Goal: Transaction & Acquisition: Purchase product/service

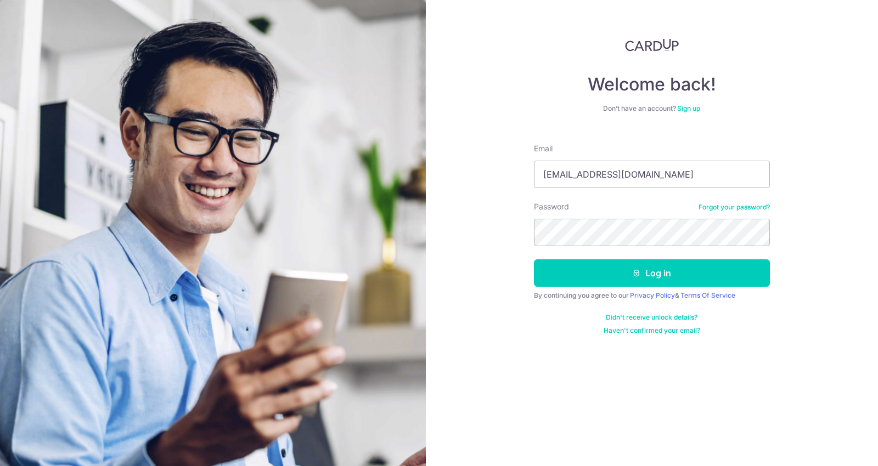
type input "saturdayhousesg@gmail.com"
click at [534, 259] on button "Log in" at bounding box center [652, 272] width 236 height 27
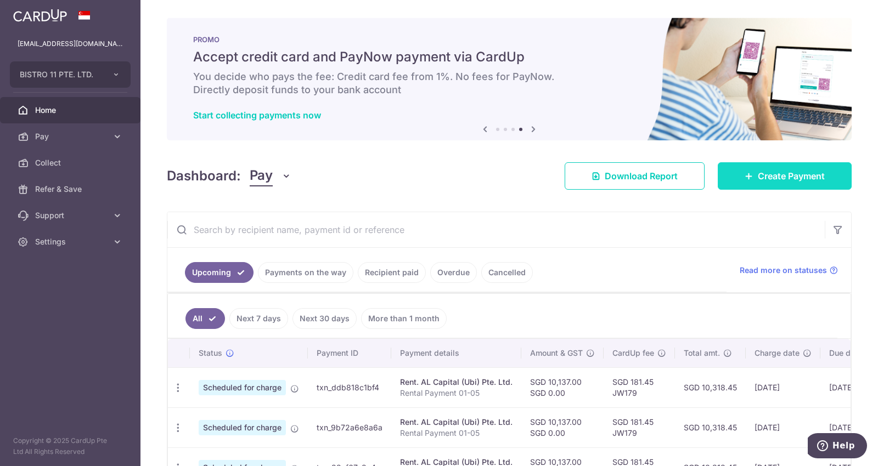
click at [758, 182] on span "Create Payment" at bounding box center [791, 176] width 67 height 13
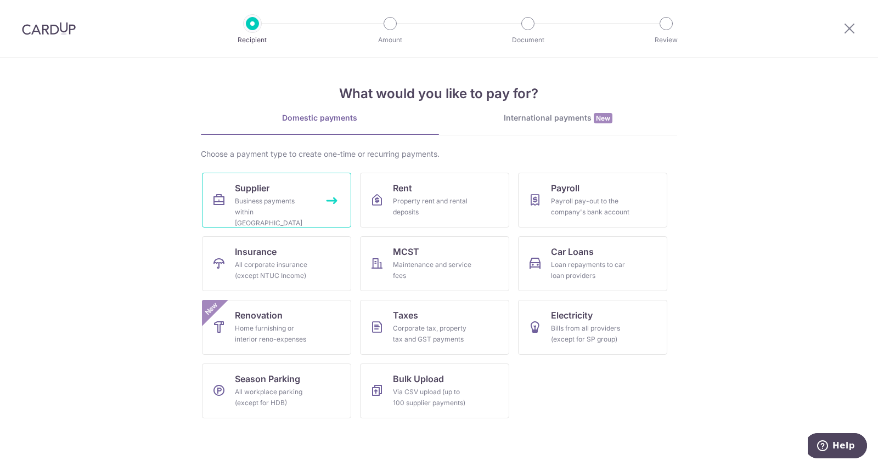
click at [273, 198] on div "Business payments within Singapore" at bounding box center [274, 212] width 79 height 33
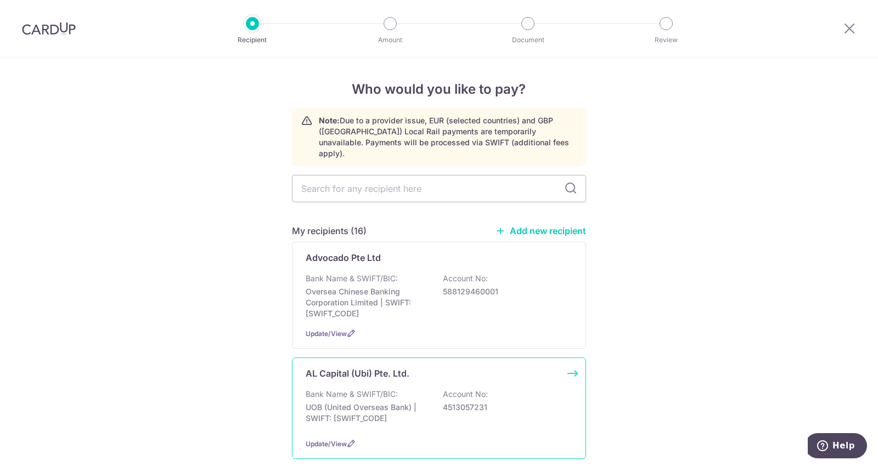
click at [380, 367] on p "AL Capital (Ubi) Pte. Ltd." at bounding box center [358, 373] width 104 height 13
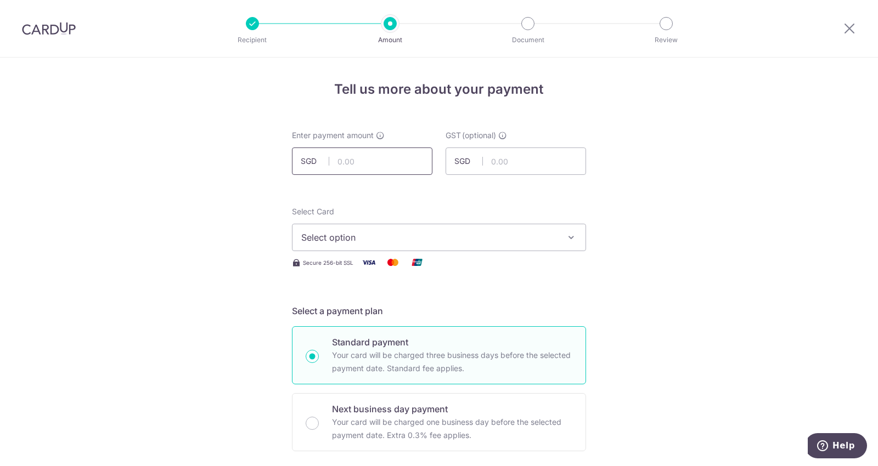
click at [374, 160] on input "text" at bounding box center [362, 161] width 140 height 27
type input "2,531.53"
click at [400, 233] on span "Select option" at bounding box center [429, 237] width 256 height 13
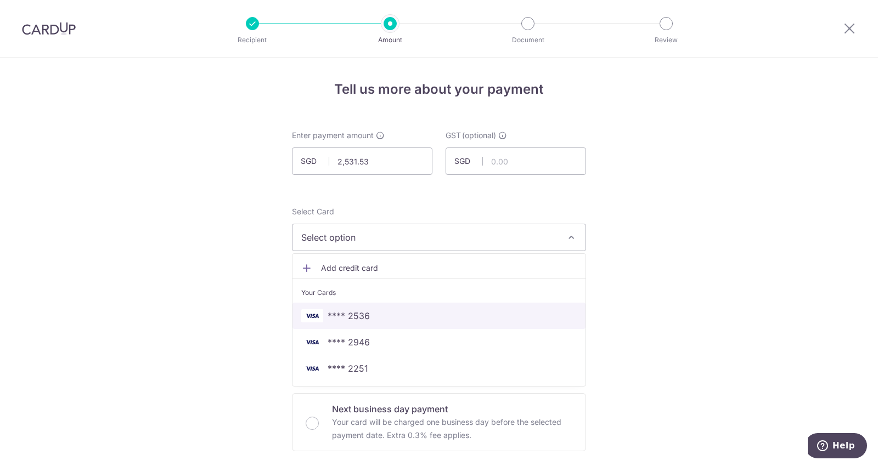
click at [368, 310] on span "**** 2536" at bounding box center [438, 315] width 275 height 13
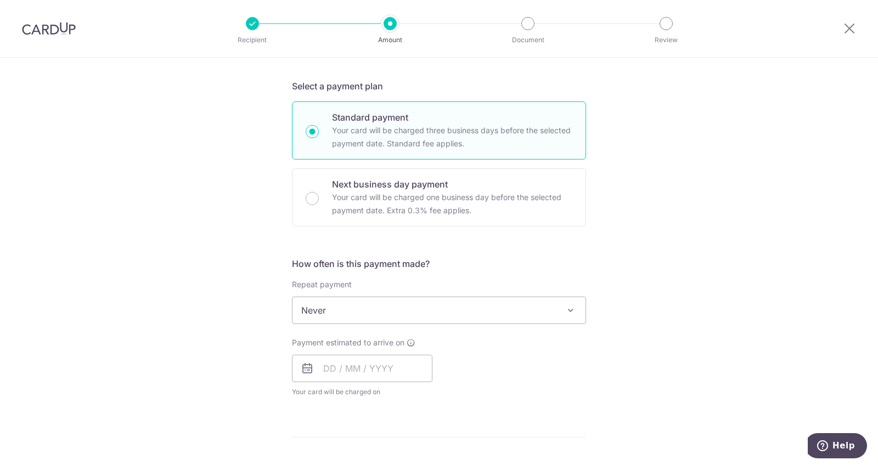
scroll to position [290, 0]
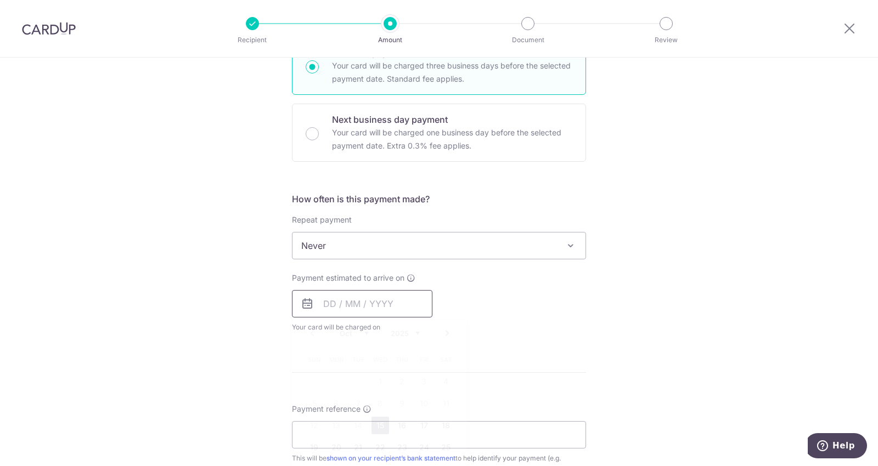
click at [346, 299] on input "text" at bounding box center [362, 303] width 140 height 27
click at [379, 428] on link "15" at bounding box center [380, 426] width 18 height 18
type input "15/10/2025"
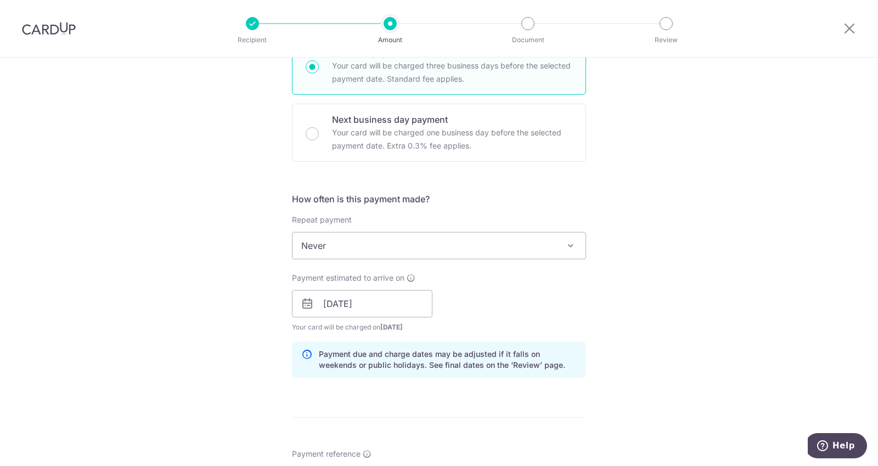
scroll to position [554, 0]
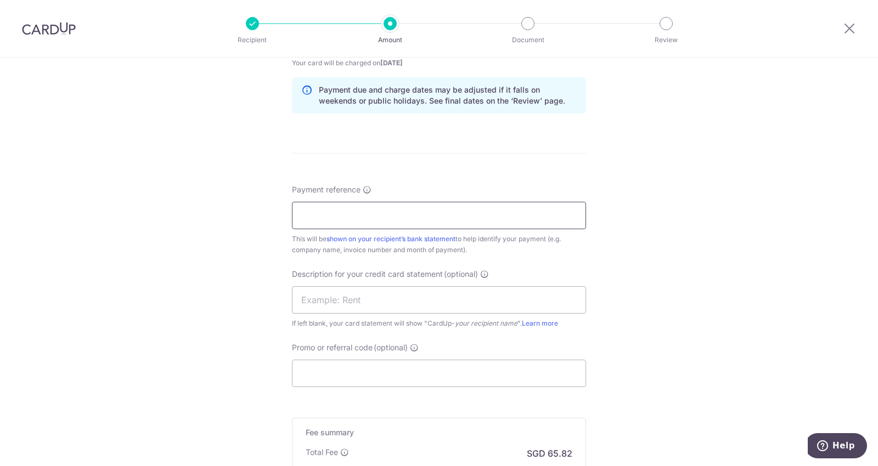
click at [344, 211] on input "Payment reference" at bounding box center [439, 215] width 294 height 27
paste input "ACU002106"
type input "ACU002106"
paste input "ACU002106"
click at [322, 299] on input "ACU002106" at bounding box center [439, 299] width 294 height 27
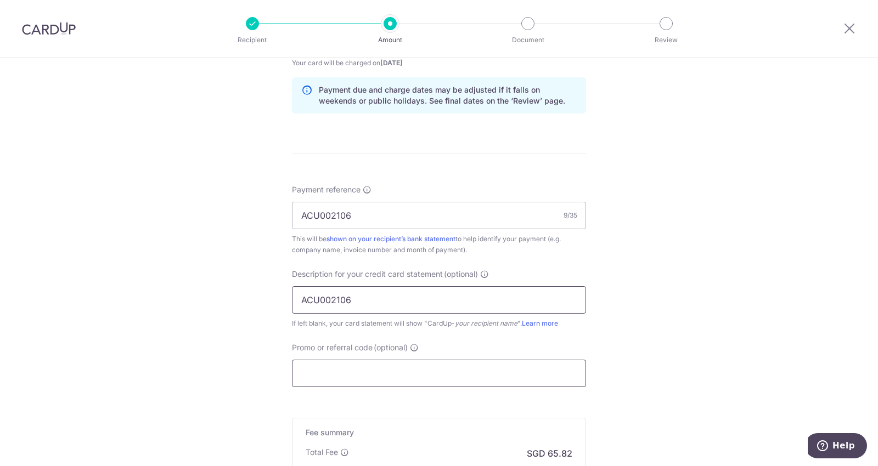
type input "ACU002106"
click at [322, 376] on input "Promo or referral code (optional)" at bounding box center [439, 373] width 294 height 27
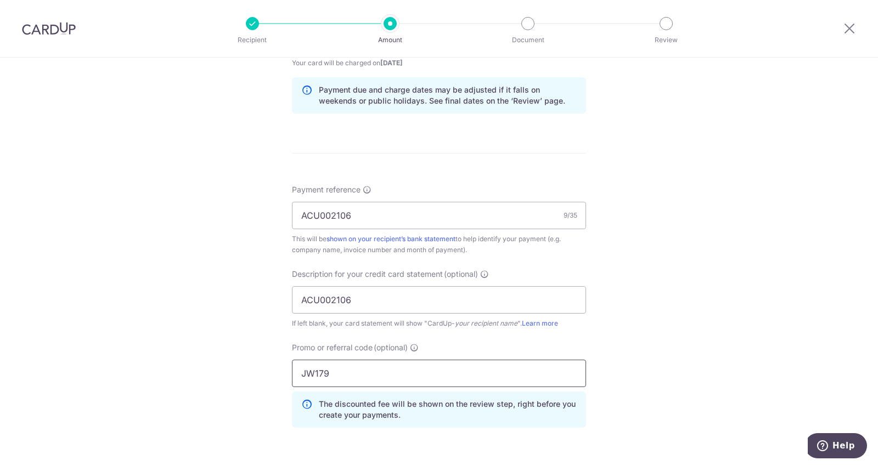
scroll to position [749, 0]
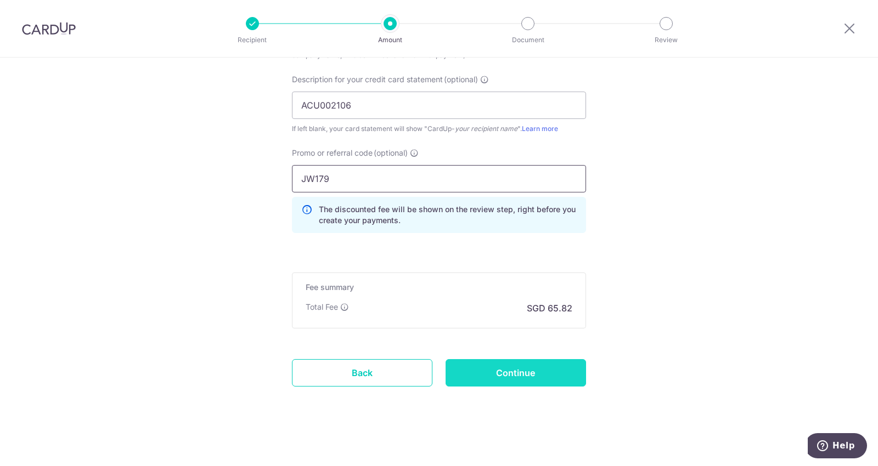
type input "JW179"
click at [544, 379] on input "Continue" at bounding box center [515, 372] width 140 height 27
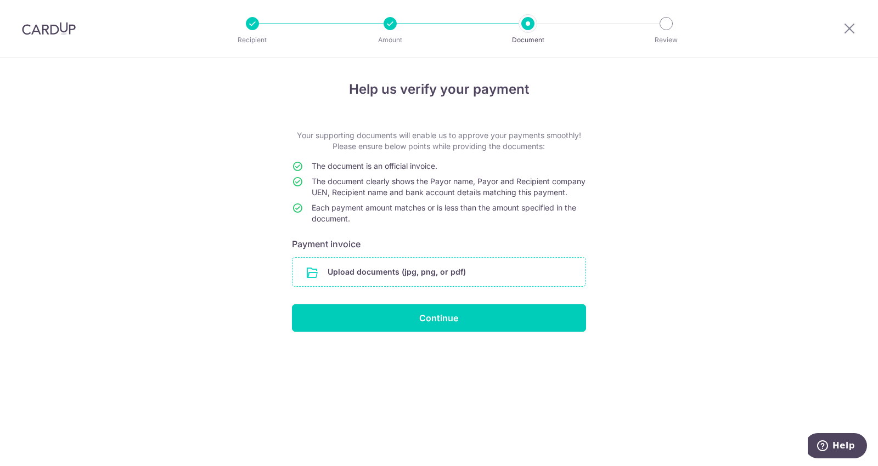
click at [462, 284] on input "file" at bounding box center [438, 272] width 293 height 29
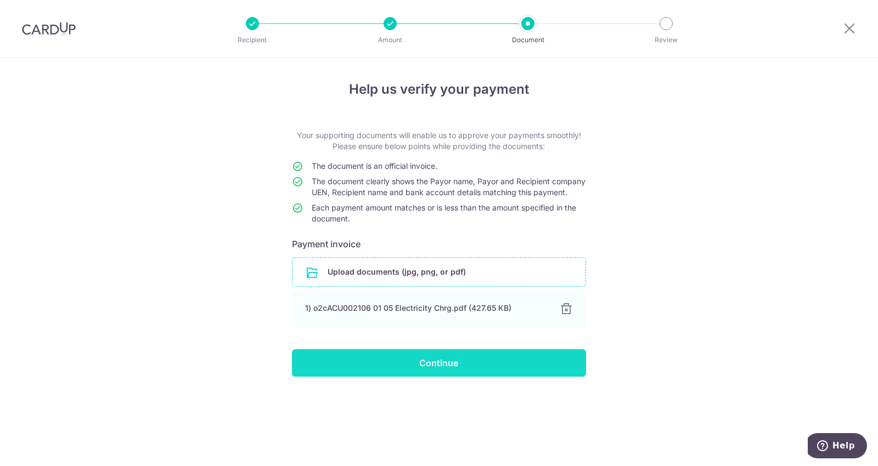
click at [386, 375] on input "Continue" at bounding box center [439, 362] width 294 height 27
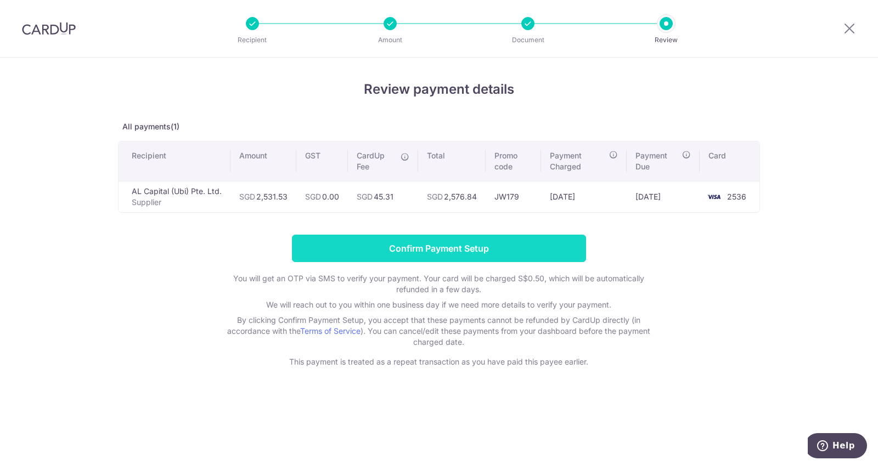
click at [402, 249] on input "Confirm Payment Setup" at bounding box center [439, 248] width 294 height 27
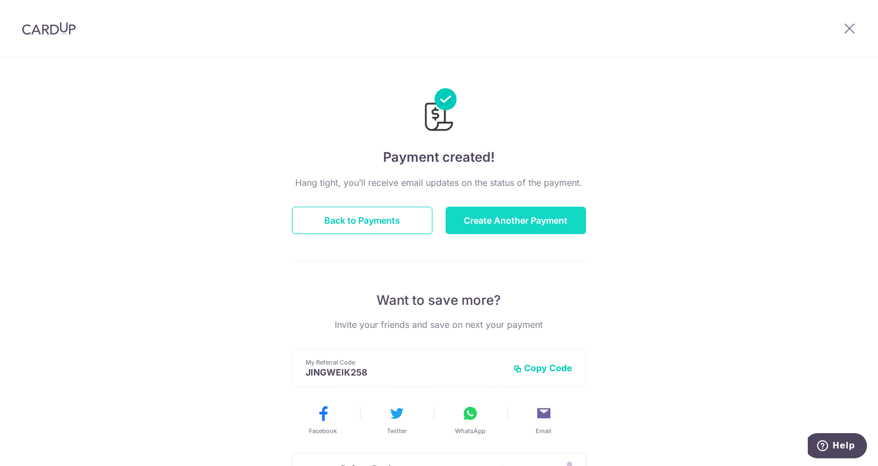
click at [462, 224] on button "Create Another Payment" at bounding box center [515, 220] width 140 height 27
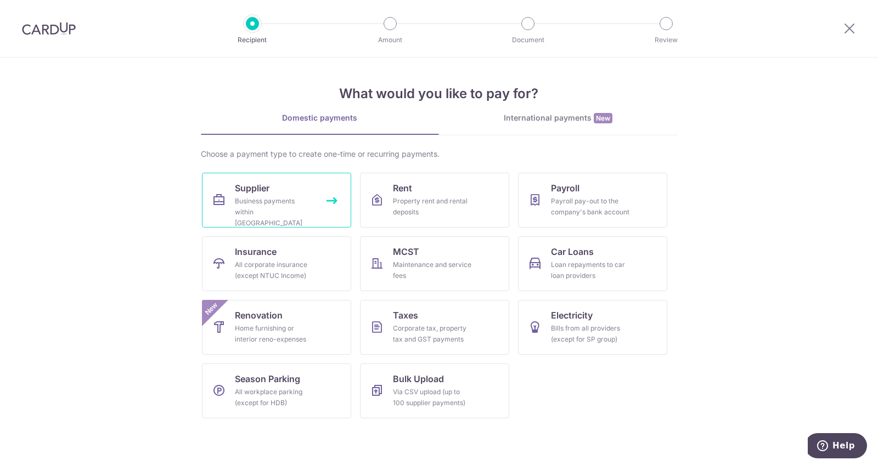
click at [284, 195] on link "Supplier Business payments within Singapore" at bounding box center [276, 200] width 149 height 55
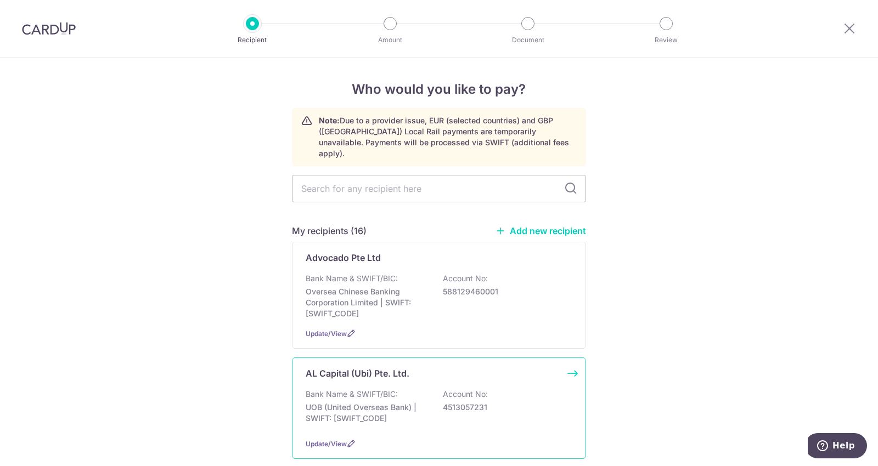
click at [352, 369] on div "AL Capital (Ubi) Pte. Ltd. Bank Name & SWIFT/BIC: UOB (United Overseas Bank) | …" at bounding box center [439, 408] width 294 height 101
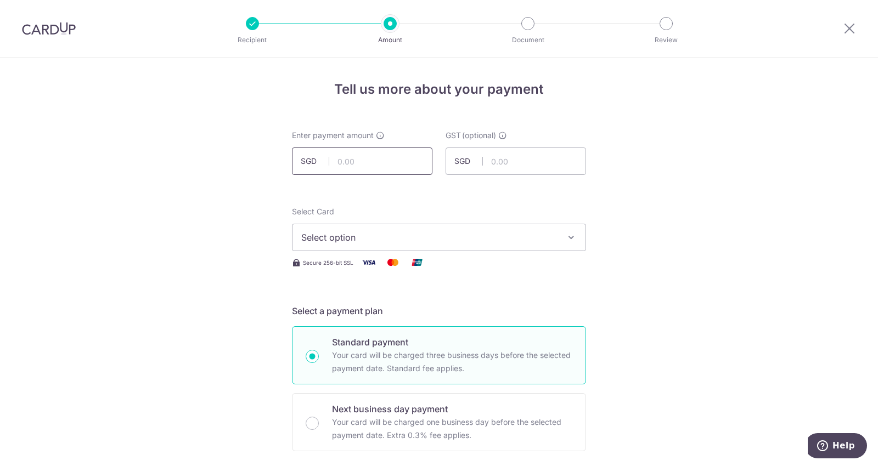
click at [355, 161] on input "text" at bounding box center [362, 161] width 140 height 27
type input "1,144.50"
click at [398, 237] on span "Select option" at bounding box center [429, 237] width 256 height 13
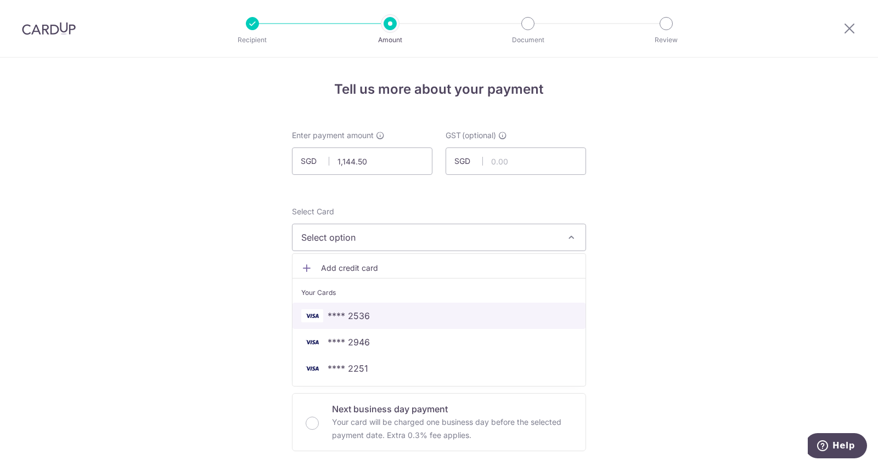
click at [387, 316] on span "**** 2536" at bounding box center [438, 315] width 275 height 13
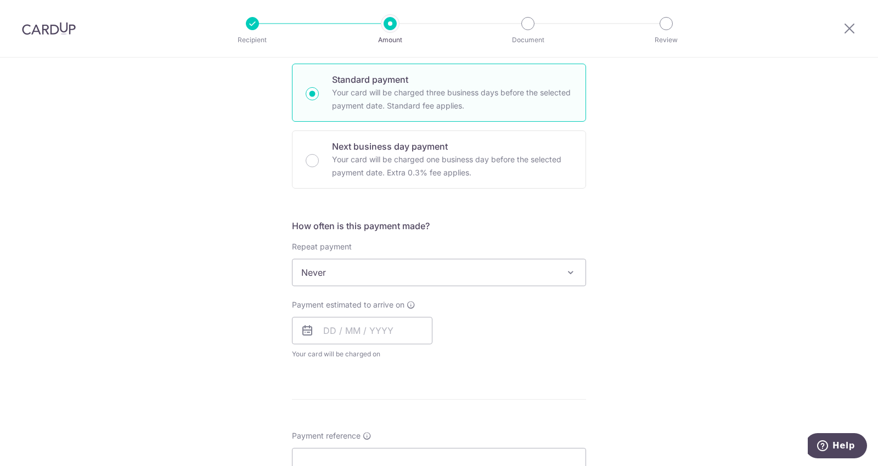
scroll to position [263, 0]
click at [368, 330] on input "text" at bounding box center [362, 330] width 140 height 27
click at [375, 445] on link "15" at bounding box center [380, 452] width 18 height 18
type input "[DATE]"
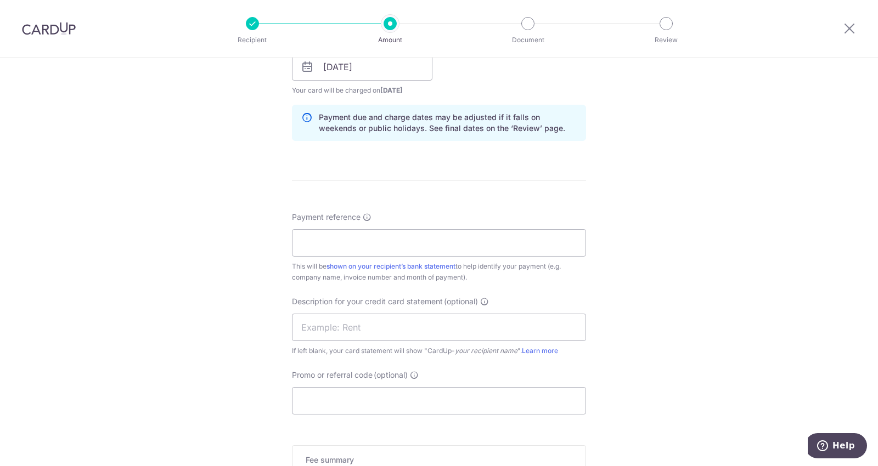
scroll to position [527, 0]
paste input "ACU002123"
click at [341, 238] on input "ACU002123" at bounding box center [439, 242] width 294 height 27
type input "ACU002123"
click at [338, 330] on input "text" at bounding box center [439, 326] width 294 height 27
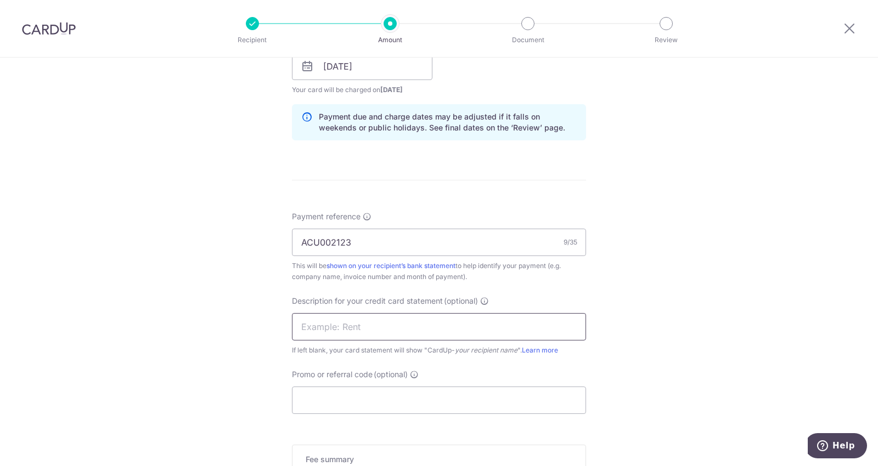
paste input "ACU002123"
type input "ACU002123"
click at [335, 390] on input "Promo or referral code (optional)" at bounding box center [439, 400] width 294 height 27
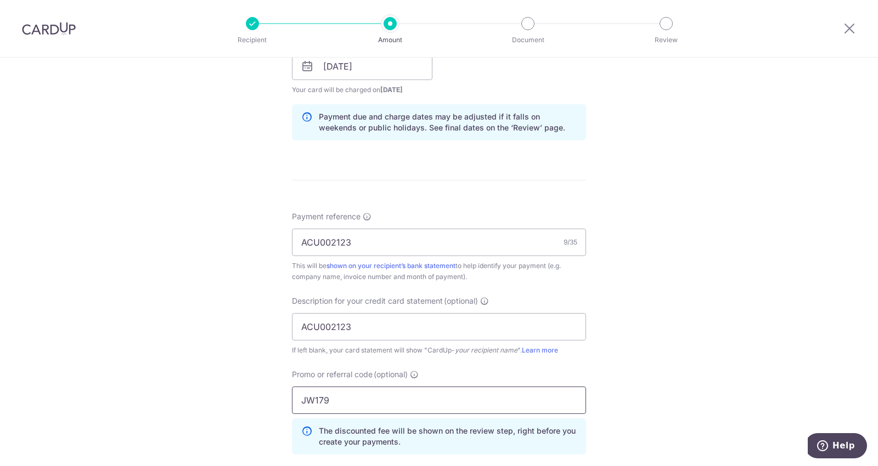
type input "JW179"
click at [224, 394] on div "Tell us more about your payment Enter payment amount SGD 1,144.50 1144.50 GST (…" at bounding box center [439, 110] width 878 height 1160
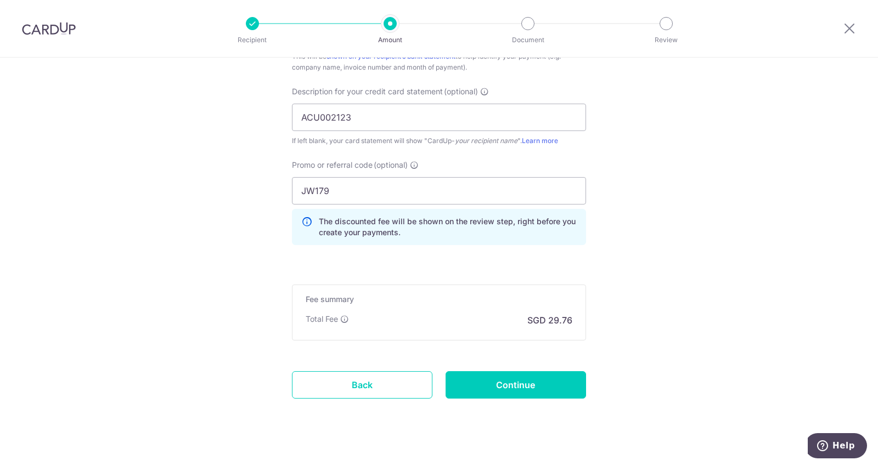
scroll to position [738, 0]
click at [546, 382] on input "Continue" at bounding box center [515, 383] width 140 height 27
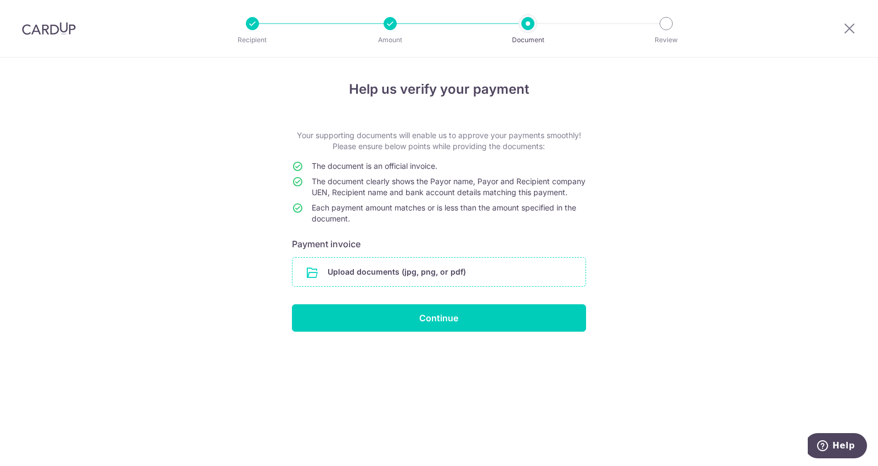
click at [442, 276] on input "file" at bounding box center [438, 272] width 293 height 29
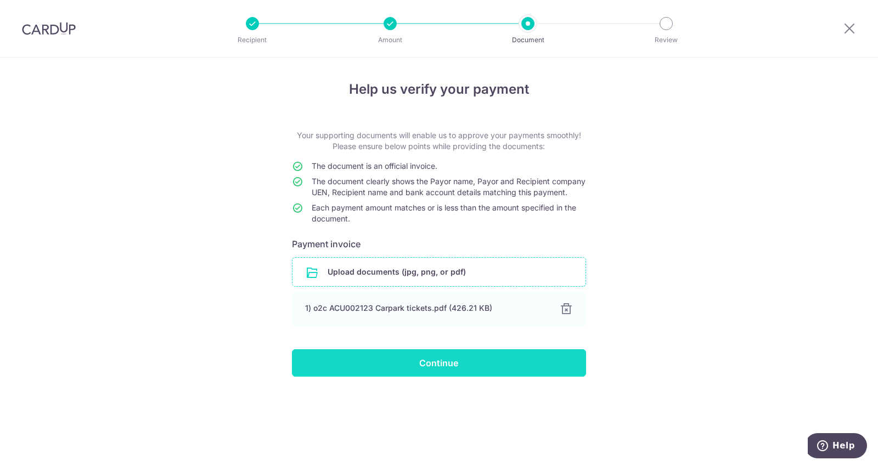
click at [482, 376] on input "Continue" at bounding box center [439, 362] width 294 height 27
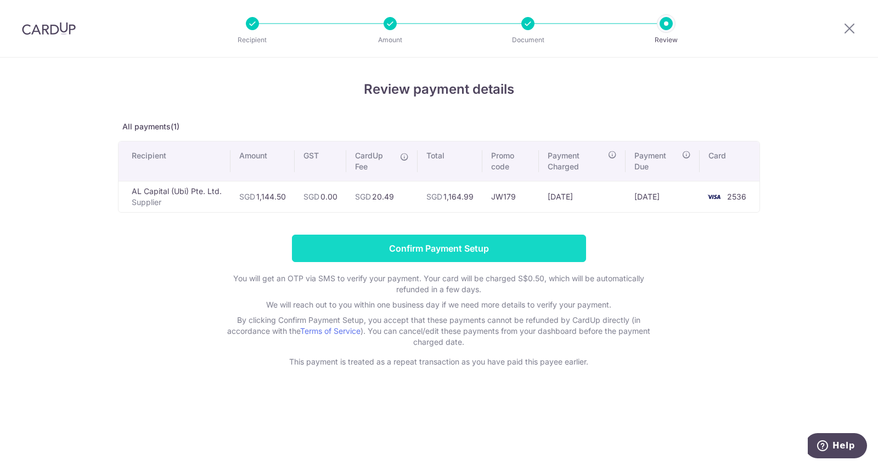
click at [417, 253] on input "Confirm Payment Setup" at bounding box center [439, 248] width 294 height 27
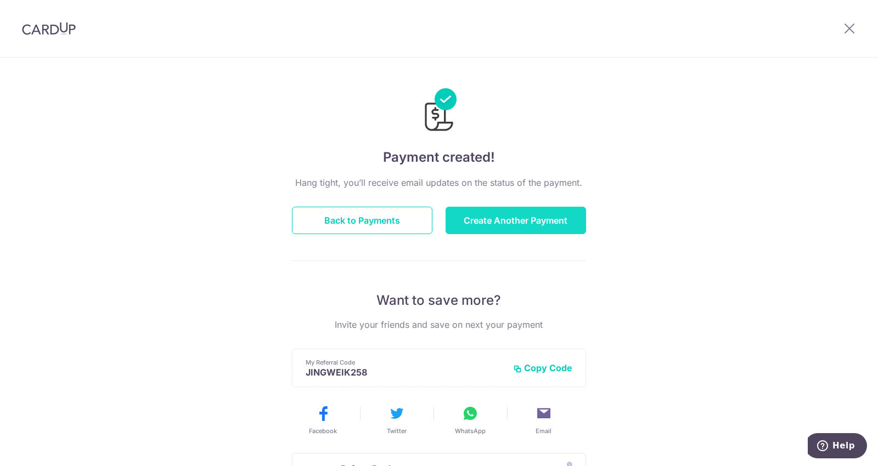
click at [486, 228] on button "Create Another Payment" at bounding box center [515, 220] width 140 height 27
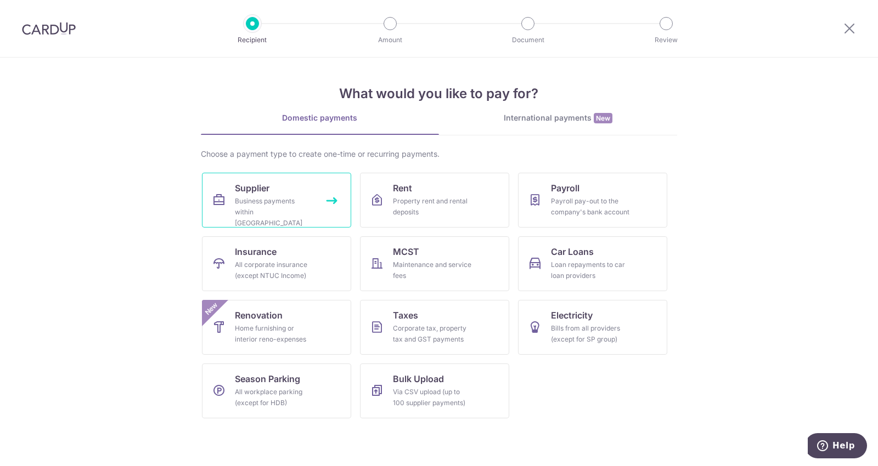
click at [275, 190] on link "Supplier Business payments within [GEOGRAPHIC_DATA]" at bounding box center [276, 200] width 149 height 55
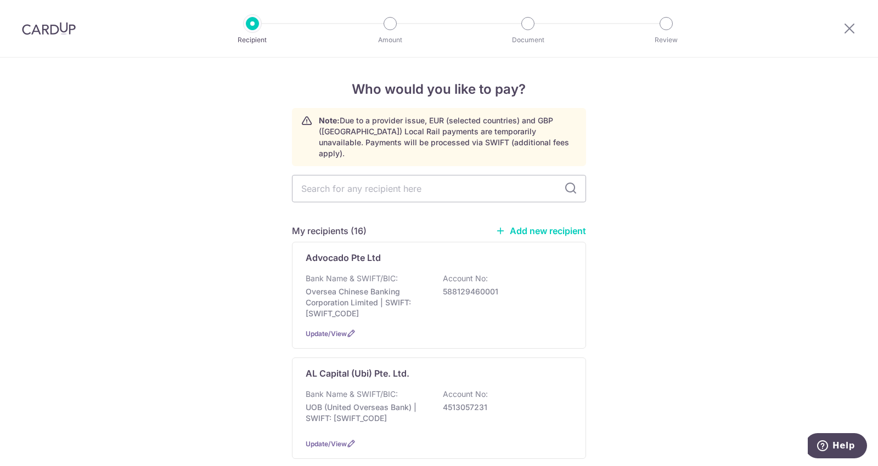
click at [332, 176] on input "text" at bounding box center [439, 188] width 294 height 27
type input "yeo eng"
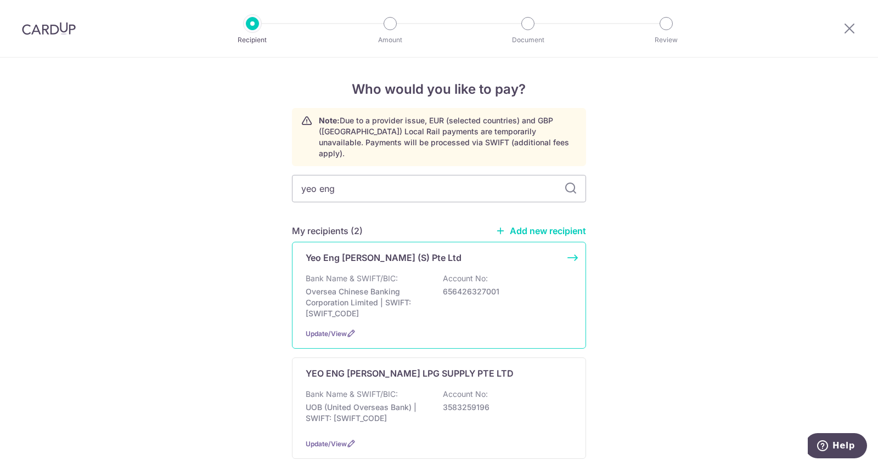
click at [391, 257] on div "Yeo Eng Koon (S) Pte Ltd Bank Name & SWIFT/BIC: Oversea Chinese Banking Corpora…" at bounding box center [439, 295] width 294 height 107
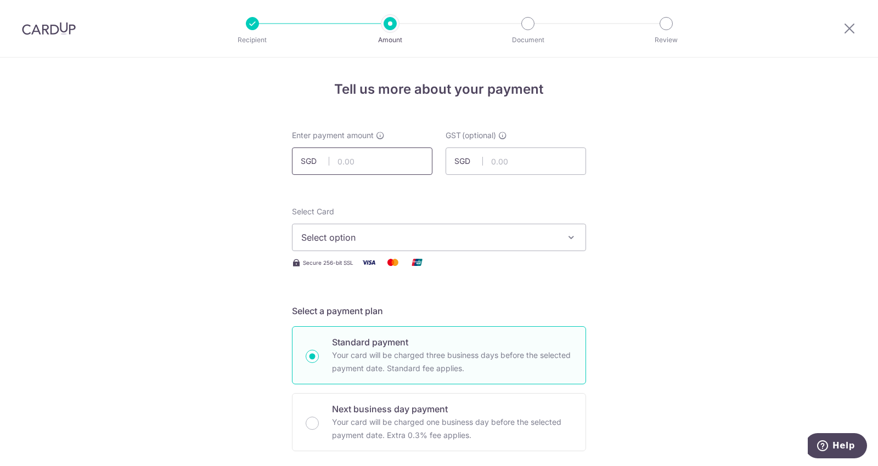
click at [385, 166] on input "text" at bounding box center [362, 161] width 140 height 27
type input "130.80"
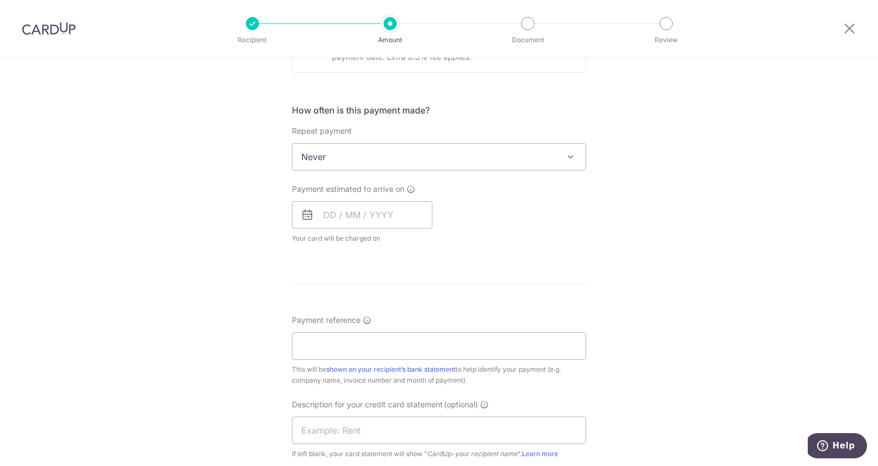
scroll to position [381, 0]
click at [374, 340] on input "Payment reference" at bounding box center [439, 343] width 294 height 27
paste input "SV2503901"
type input "SV2503901"
paste input "SV2503901"
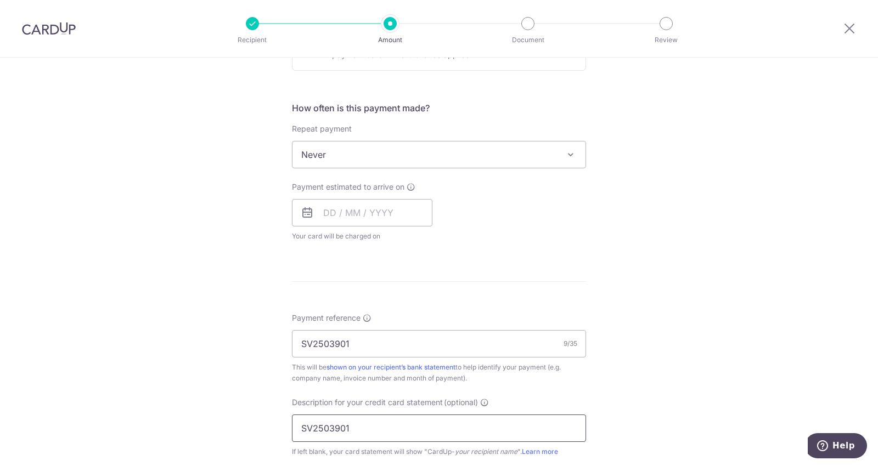
click at [359, 420] on input "SV2503901" at bounding box center [439, 428] width 294 height 27
type input "SV2503901"
click at [363, 219] on input "text" at bounding box center [362, 212] width 140 height 27
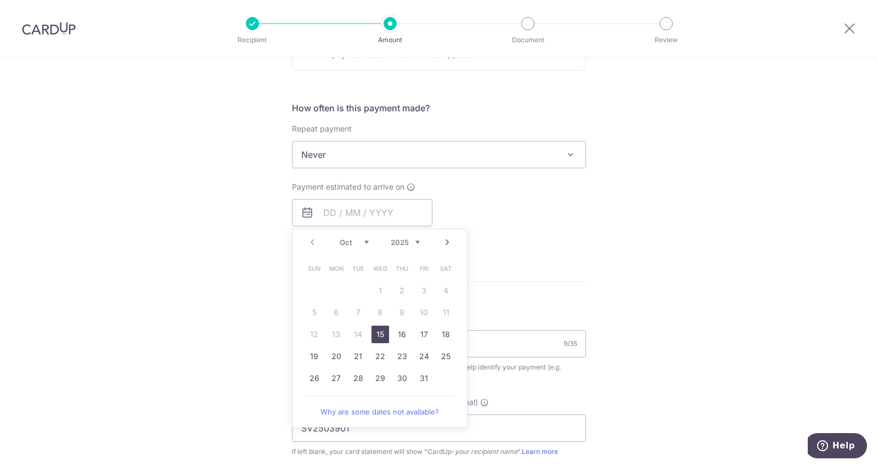
click at [379, 332] on link "15" at bounding box center [380, 335] width 18 height 18
type input "[DATE]"
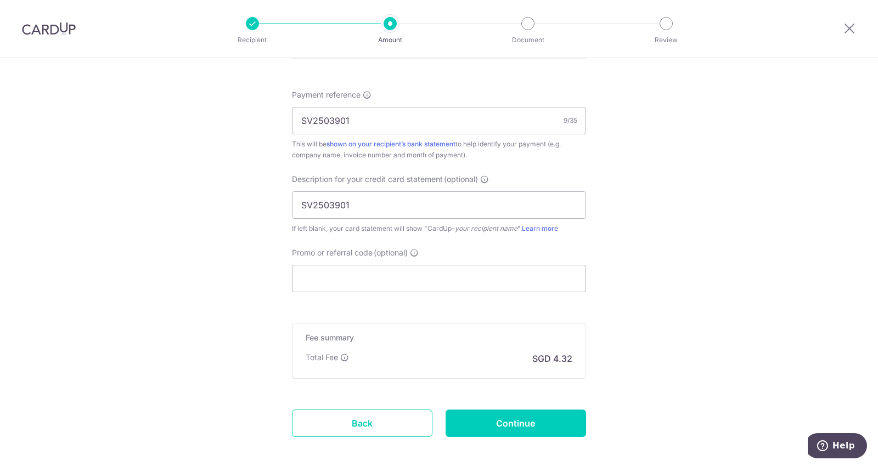
scroll to position [650, 0]
click at [413, 272] on input "Promo or referral code (optional)" at bounding box center [439, 277] width 294 height 27
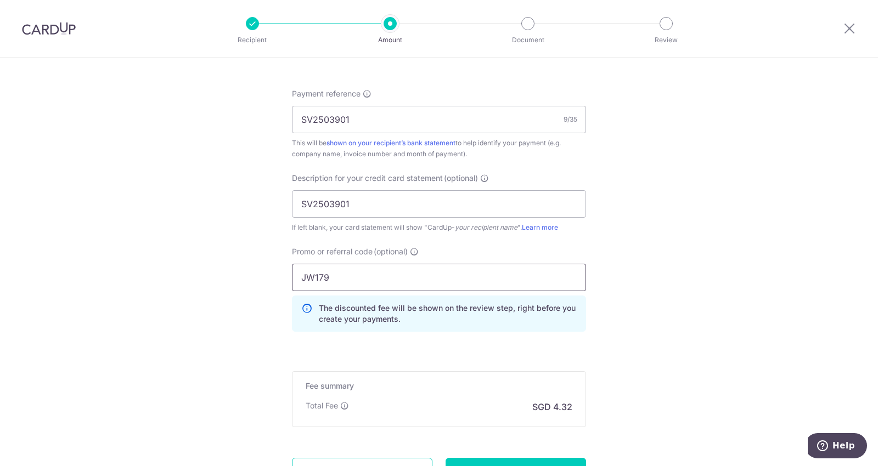
type input "JW179"
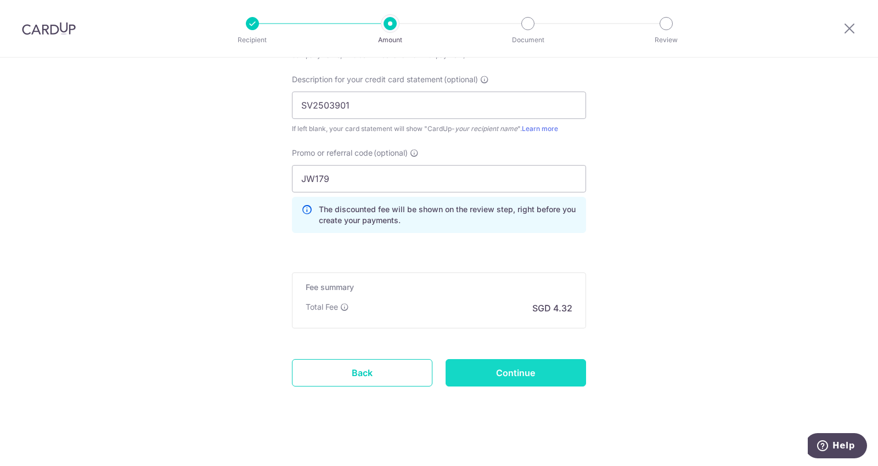
click at [537, 377] on input "Continue" at bounding box center [515, 372] width 140 height 27
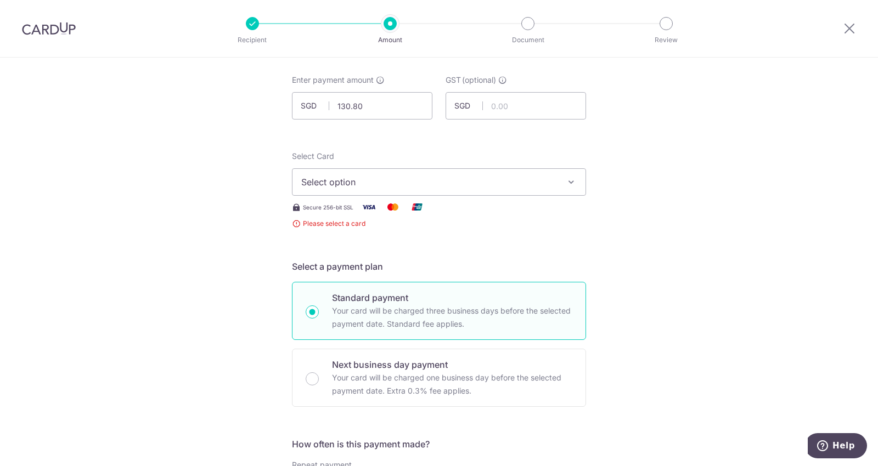
scroll to position [53, 0]
click at [475, 181] on span "Select option" at bounding box center [429, 184] width 256 height 13
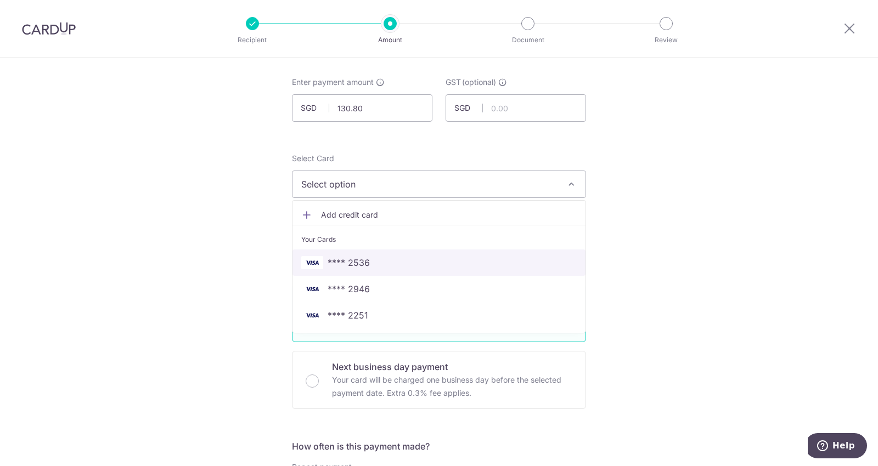
click at [415, 259] on span "**** 2536" at bounding box center [438, 262] width 275 height 13
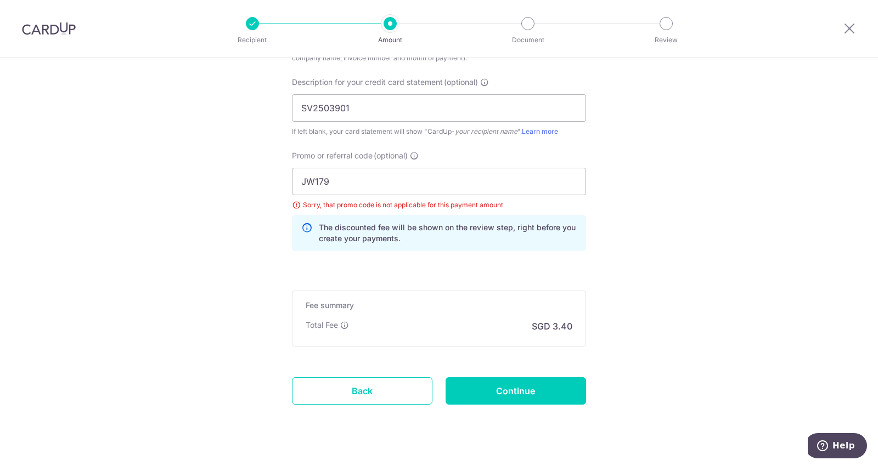
scroll to position [747, 0]
click at [476, 385] on input "Continue" at bounding box center [515, 389] width 140 height 27
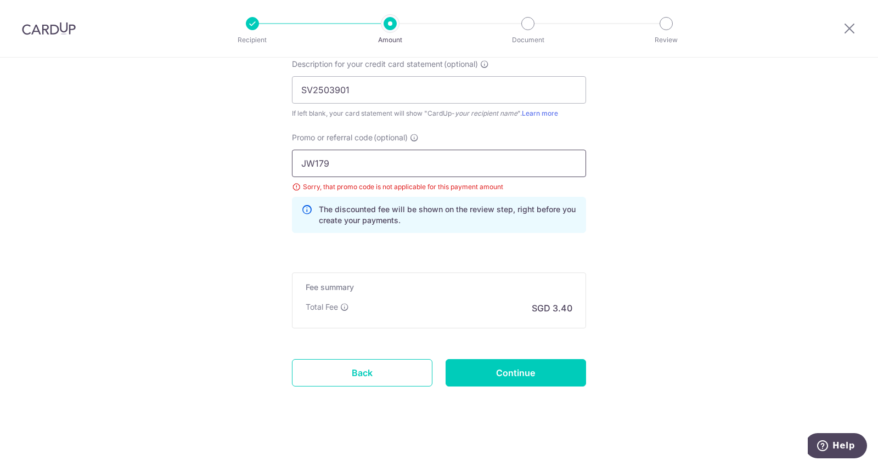
drag, startPoint x: 364, startPoint y: 159, endPoint x: 162, endPoint y: 156, distance: 202.5
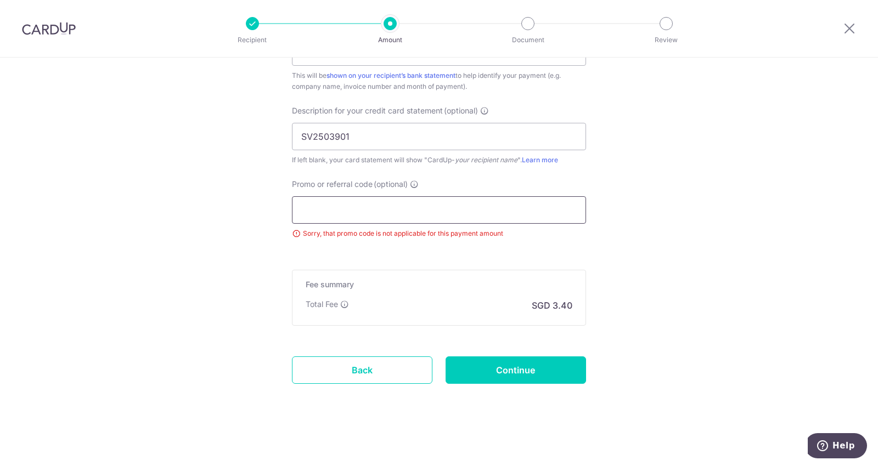
scroll to position [715, 0]
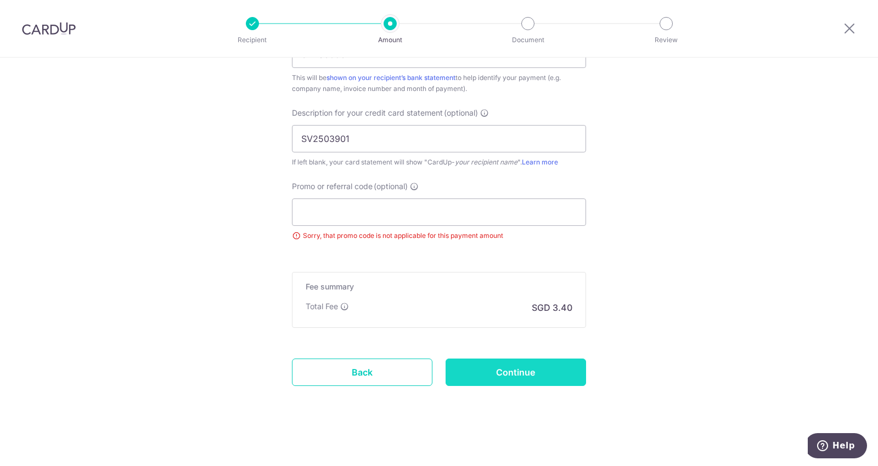
click at [544, 366] on input "Continue" at bounding box center [515, 372] width 140 height 27
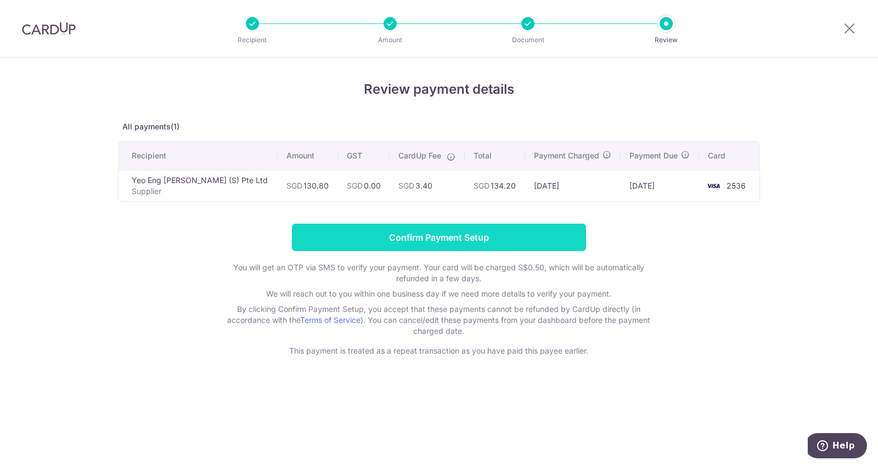
click at [419, 246] on input "Confirm Payment Setup" at bounding box center [439, 237] width 294 height 27
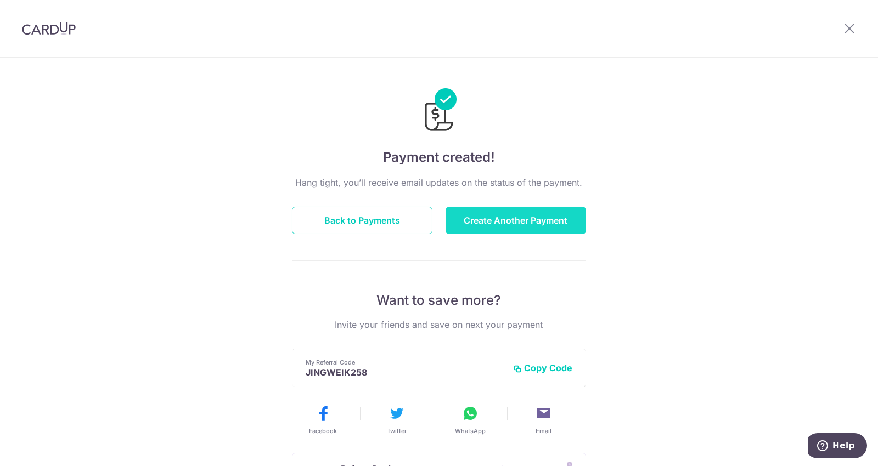
click at [523, 222] on button "Create Another Payment" at bounding box center [515, 220] width 140 height 27
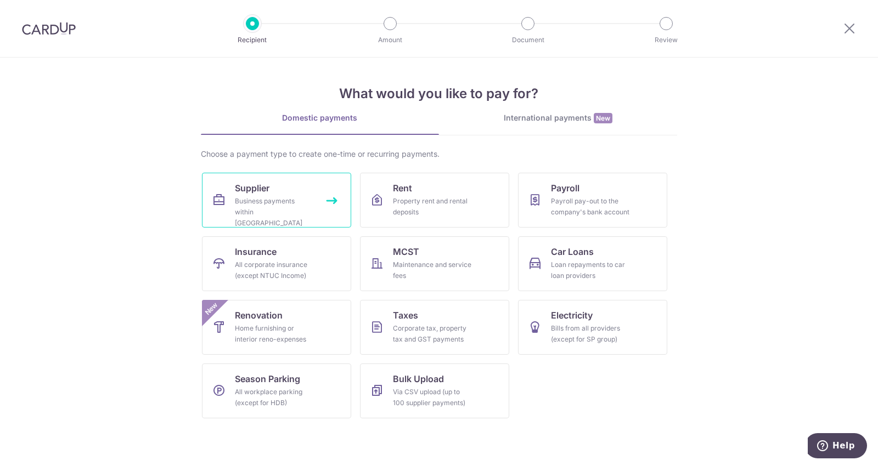
click at [282, 206] on div "Business payments within Singapore" at bounding box center [274, 212] width 79 height 33
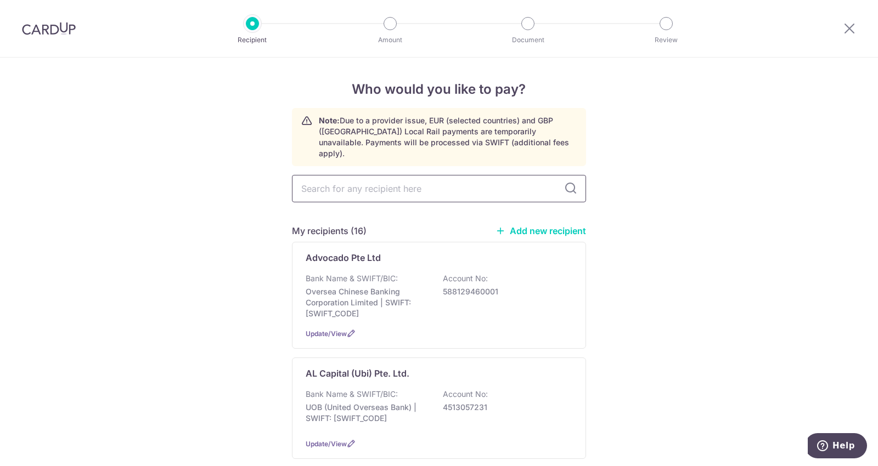
click at [348, 179] on input "text" at bounding box center [439, 188] width 294 height 27
type input "yeo eng"
click at [398, 367] on p "YEO ENG KOON LPG SUPPLY PTE LTD" at bounding box center [410, 373] width 208 height 13
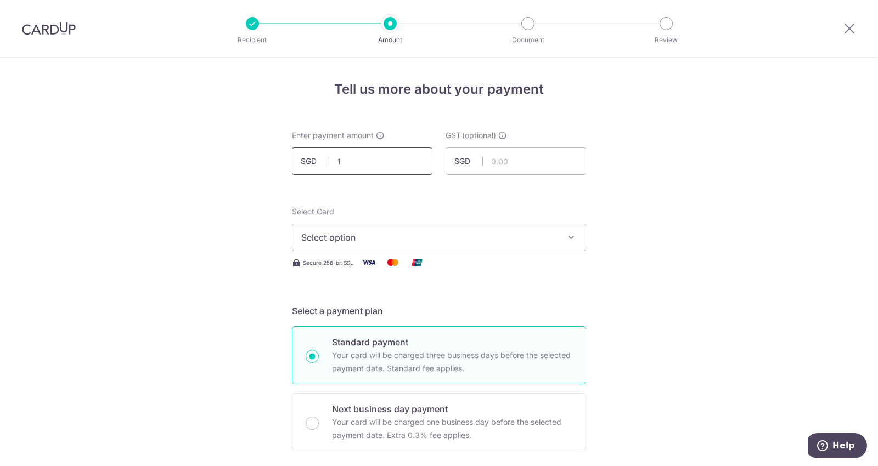
click at [377, 157] on input "1" at bounding box center [362, 161] width 140 height 27
type input "1,989.00"
click at [377, 247] on button "Select option" at bounding box center [439, 237] width 294 height 27
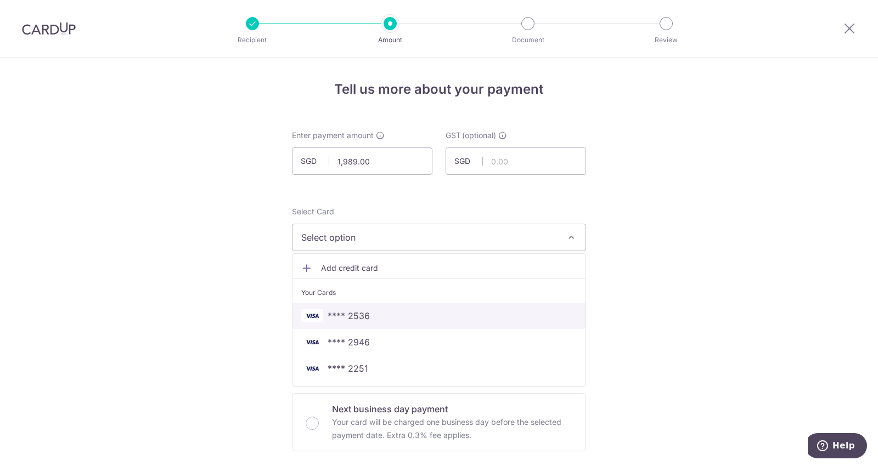
click at [367, 311] on span "**** 2536" at bounding box center [438, 315] width 275 height 13
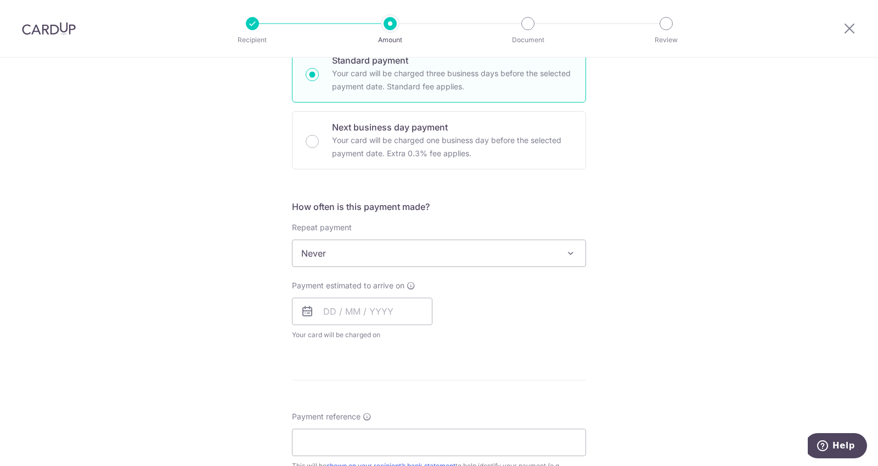
scroll to position [283, 0]
click at [374, 301] on input "text" at bounding box center [362, 310] width 140 height 27
click at [379, 430] on link "15" at bounding box center [380, 433] width 18 height 18
type input "15/10/2025"
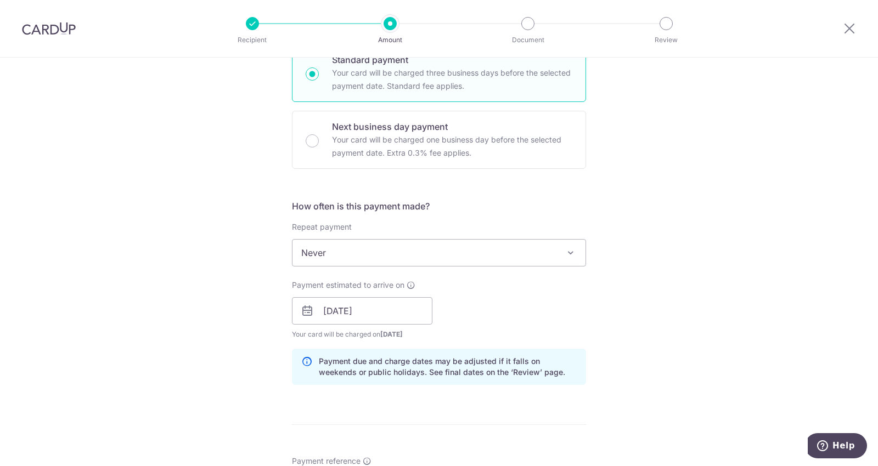
drag, startPoint x: 388, startPoint y: 425, endPoint x: 634, endPoint y: 353, distance: 256.2
click at [634, 353] on div "Tell us more about your payment Enter payment amount SGD 1,989.00 1989.00 GST (…" at bounding box center [439, 330] width 878 height 1111
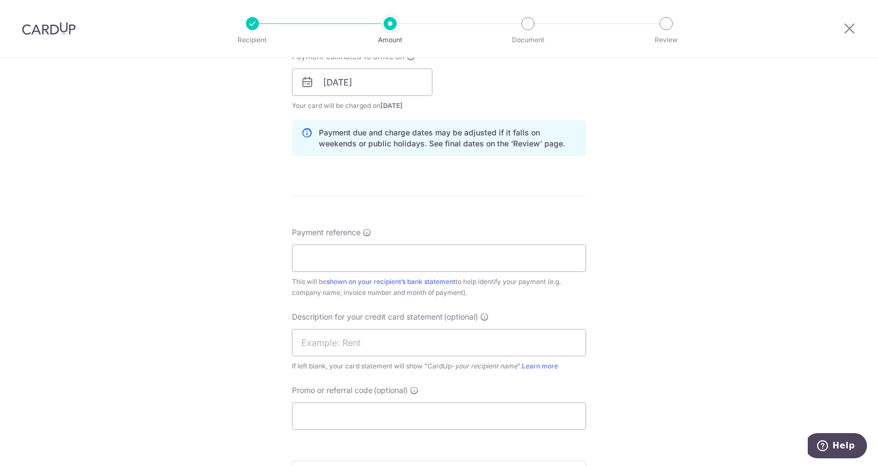
scroll to position [514, 0]
click at [386, 263] on input "Payment reference" at bounding box center [439, 255] width 294 height 27
paste input "IM2500207"
type input "IM2500207"
paste input "IM2500207"
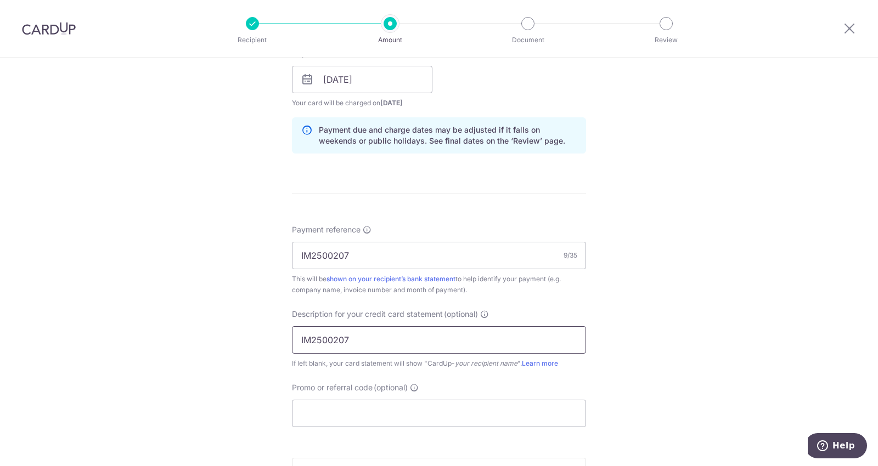
click at [331, 336] on input "IM2500207" at bounding box center [439, 339] width 294 height 27
type input "IM2500207"
click at [324, 414] on input "Promo or referral code (optional)" at bounding box center [439, 413] width 294 height 27
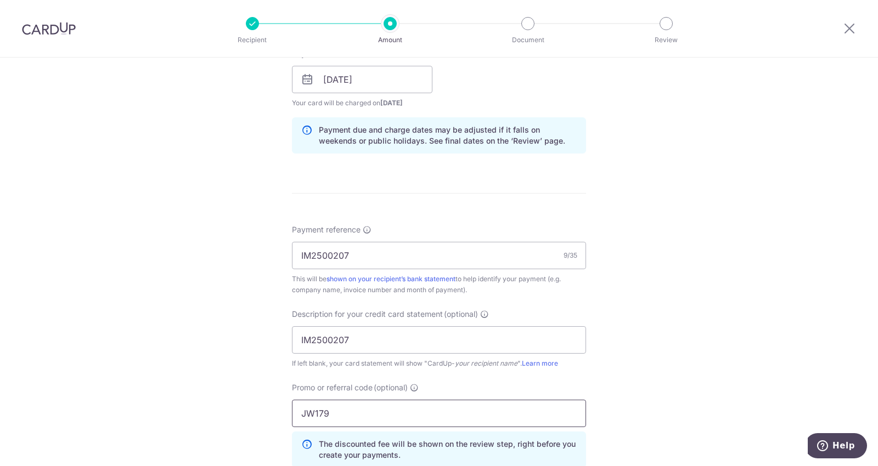
scroll to position [749, 0]
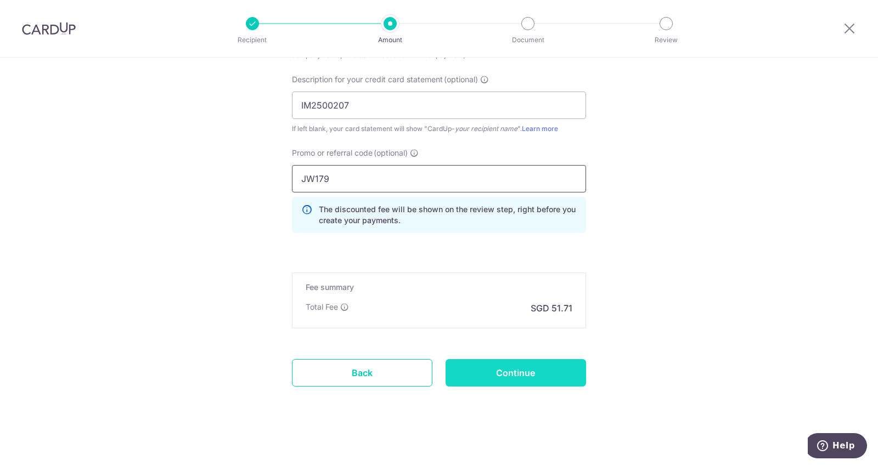
type input "JW179"
click at [490, 371] on input "Continue" at bounding box center [515, 372] width 140 height 27
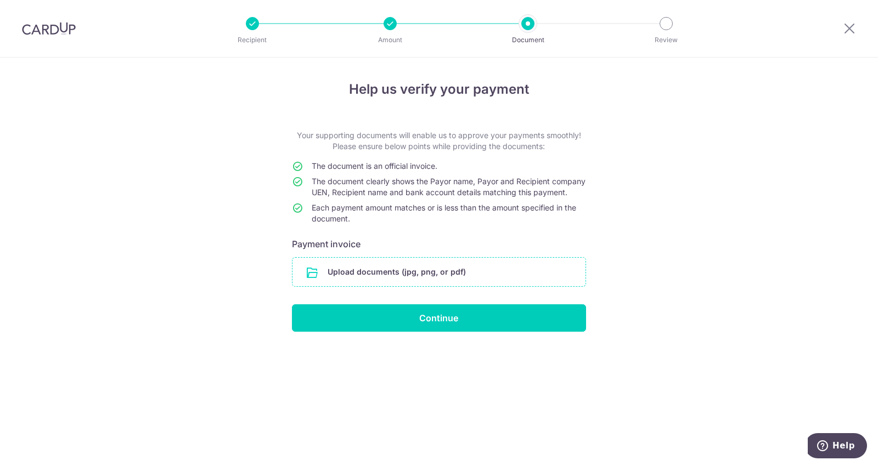
click at [434, 286] on input "file" at bounding box center [438, 272] width 293 height 29
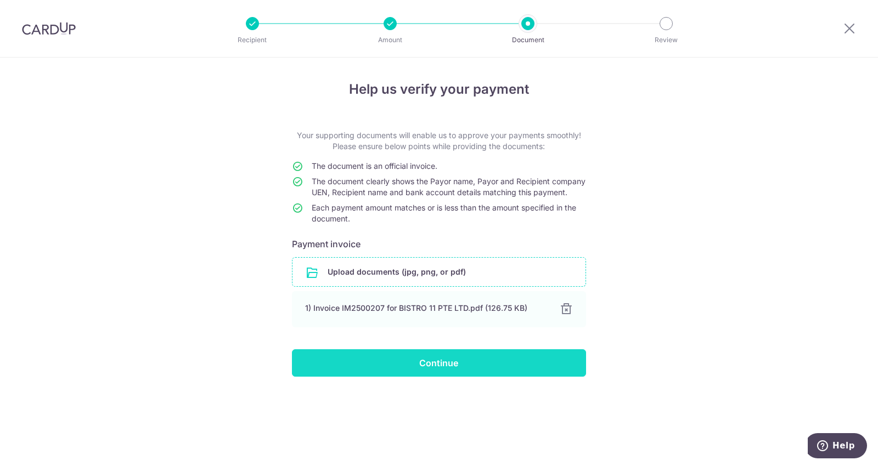
click at [441, 377] on input "Continue" at bounding box center [439, 362] width 294 height 27
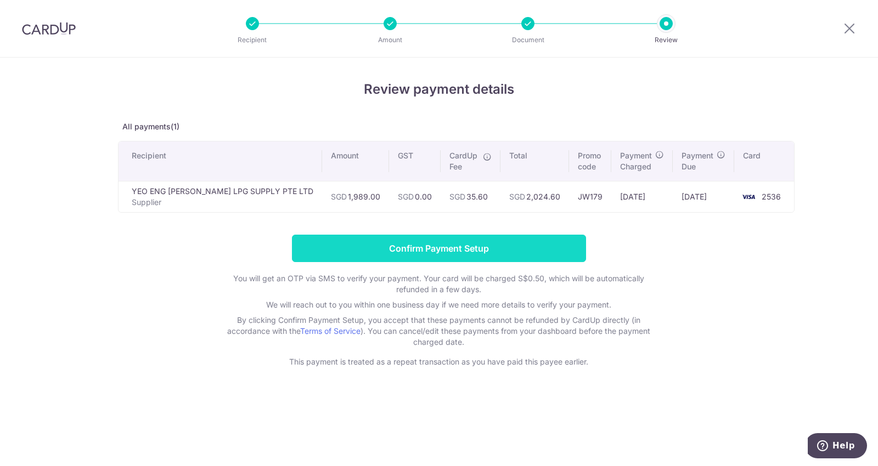
click at [420, 247] on input "Confirm Payment Setup" at bounding box center [439, 248] width 294 height 27
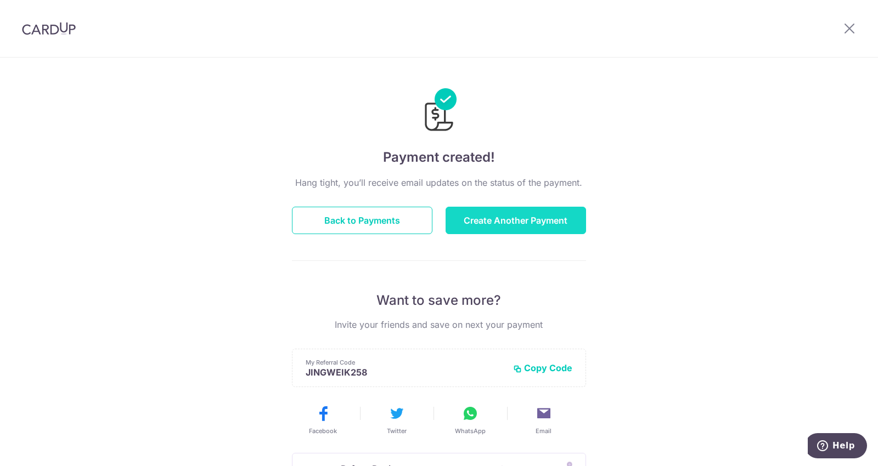
click at [459, 228] on button "Create Another Payment" at bounding box center [515, 220] width 140 height 27
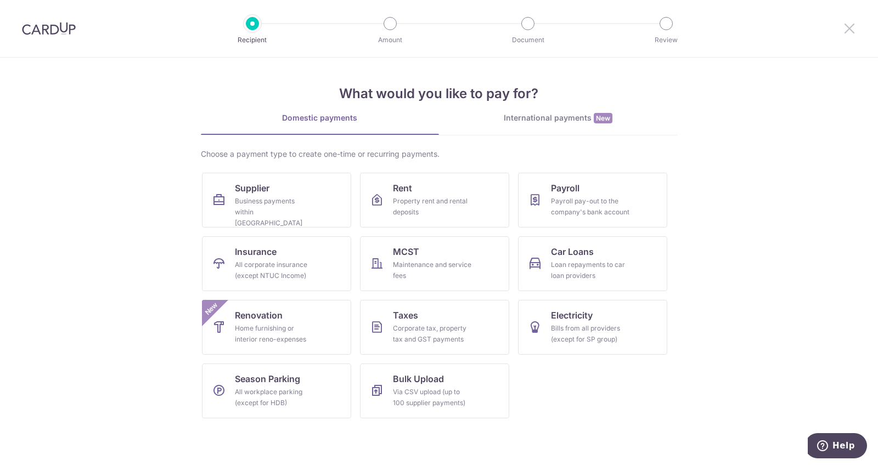
click at [850, 24] on icon at bounding box center [849, 28] width 13 height 14
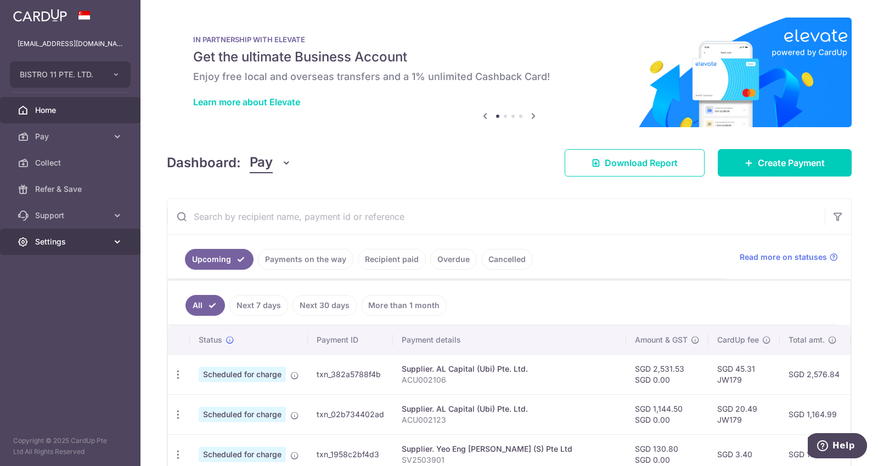
click at [53, 238] on span "Settings" at bounding box center [71, 241] width 72 height 11
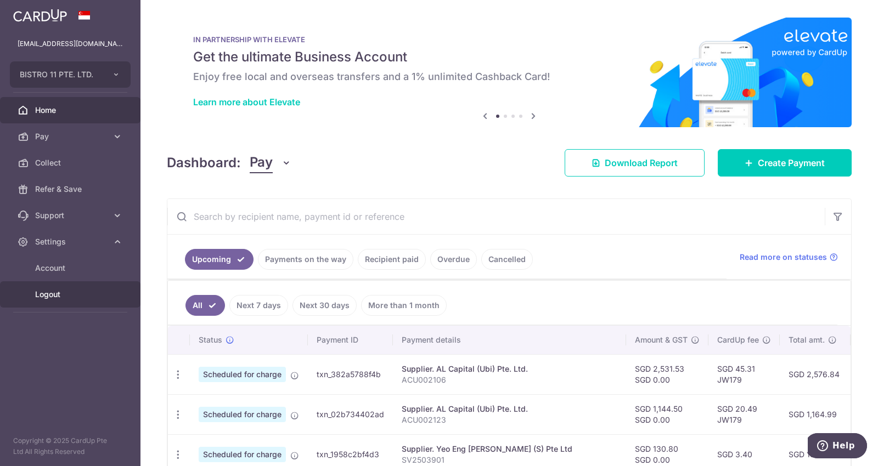
click at [39, 290] on span "Logout" at bounding box center [71, 294] width 72 height 11
